Goal: Information Seeking & Learning: Find specific page/section

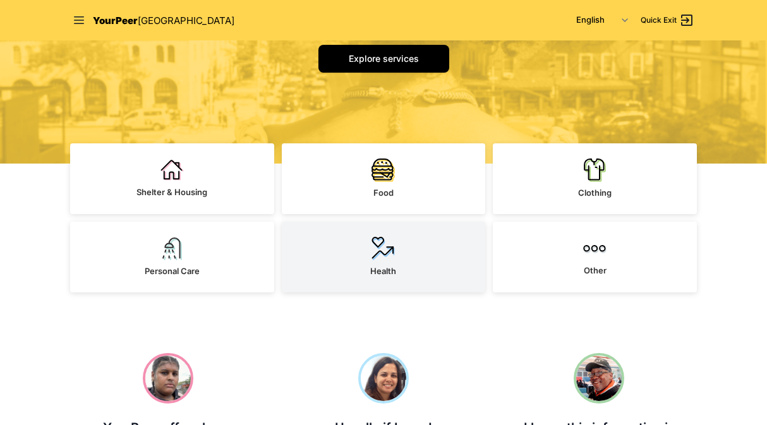
click at [369, 262] on link "Health" at bounding box center [384, 257] width 204 height 71
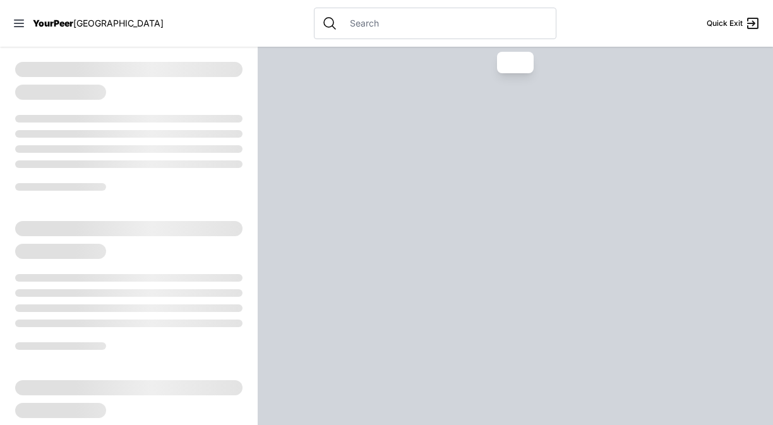
select select "recentlyUpdated"
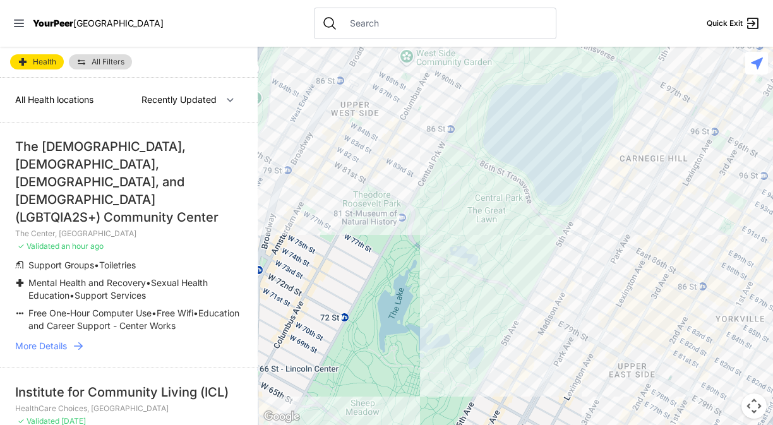
drag, startPoint x: 52, startPoint y: 315, endPoint x: 66, endPoint y: 317, distance: 13.4
click at [53, 340] on span "More Details" at bounding box center [41, 346] width 52 height 13
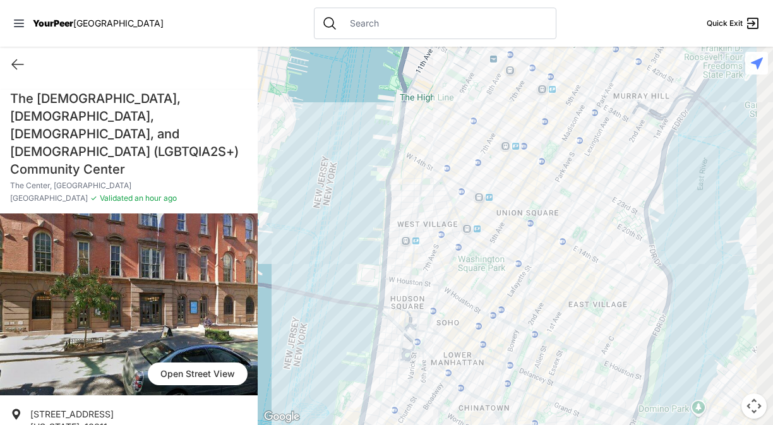
drag, startPoint x: 564, startPoint y: 266, endPoint x: 502, endPoint y: 348, distance: 102.4
click at [499, 220] on div at bounding box center [516, 236] width 516 height 379
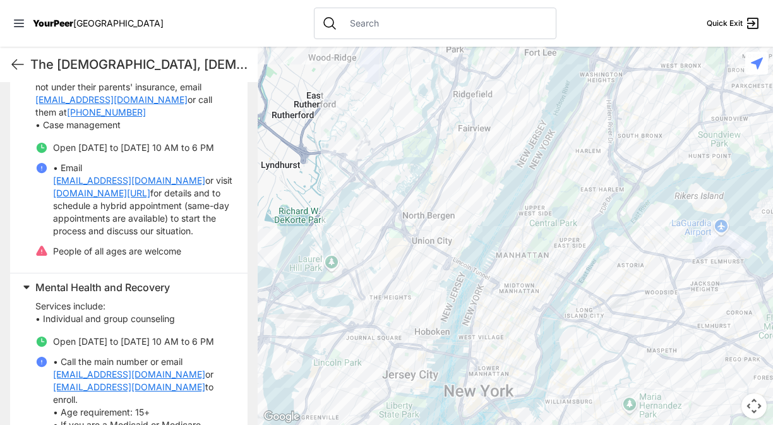
scroll to position [560, 0]
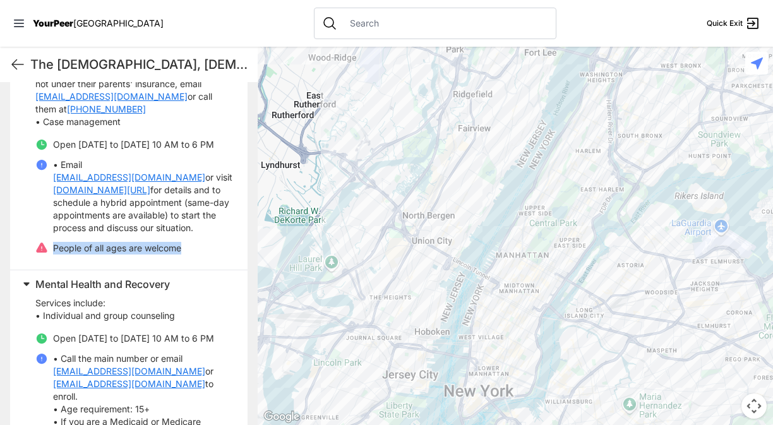
drag, startPoint x: 38, startPoint y: 227, endPoint x: 210, endPoint y: 221, distance: 172.6
click at [190, 242] on li "People of all ages are welcome" at bounding box center [133, 248] width 197 height 13
click at [210, 242] on li "People of all ages are welcome" at bounding box center [133, 248] width 197 height 13
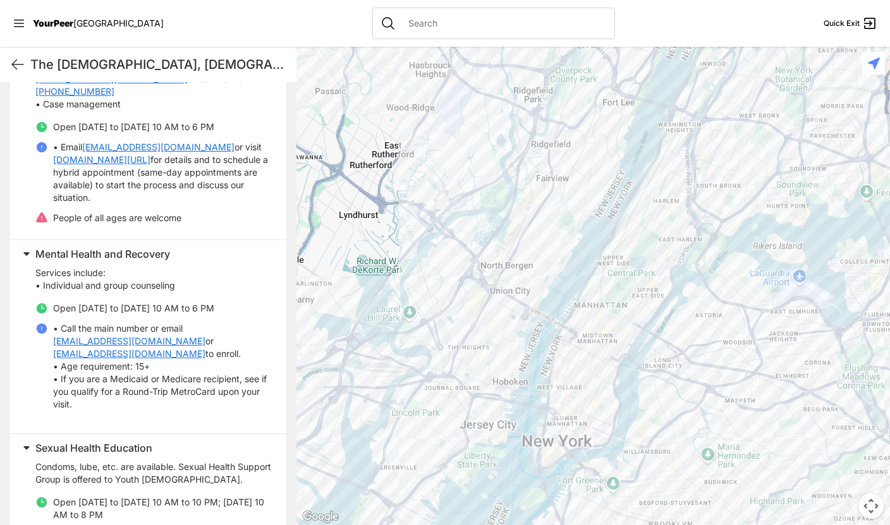
scroll to position [602, 0]
